Goal: Task Accomplishment & Management: Manage account settings

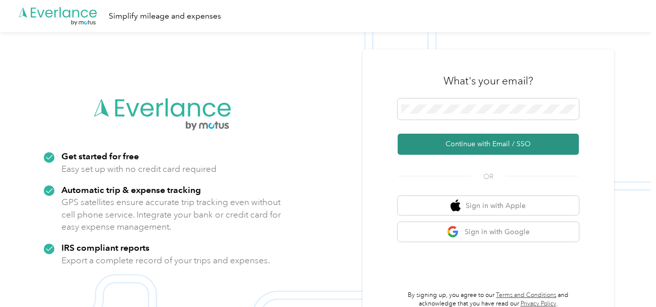
click at [463, 140] on button "Continue with Email / SSO" at bounding box center [488, 144] width 181 height 21
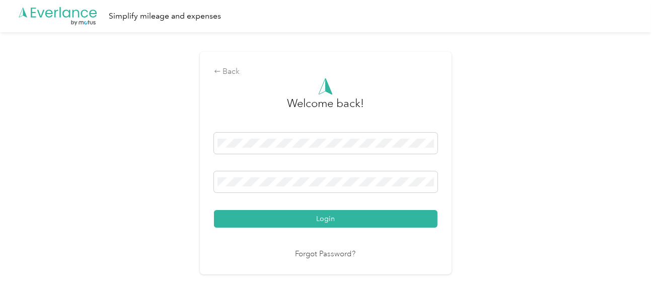
click at [381, 214] on button "Login" at bounding box center [325, 219] width 223 height 18
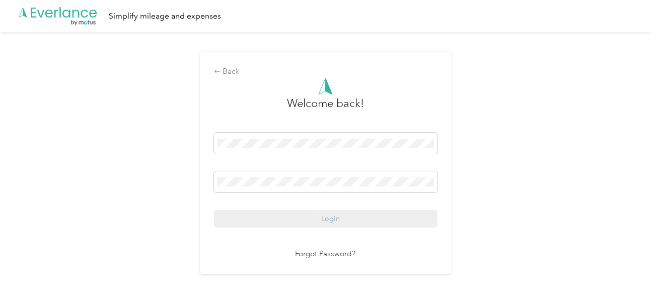
drag, startPoint x: 485, startPoint y: 183, endPoint x: 514, endPoint y: 182, distance: 29.2
click at [487, 183] on div "Back Welcome back! Login Forgot Password?" at bounding box center [325, 167] width 651 height 271
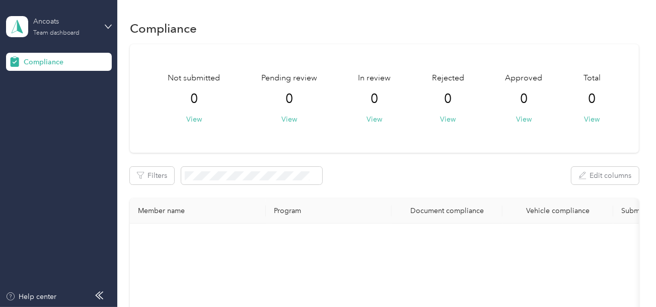
click at [63, 22] on div "Ancoats" at bounding box center [64, 21] width 63 height 11
click at [55, 102] on div "Log out" at bounding box center [112, 106] width 198 height 18
